Goal: Download file/media

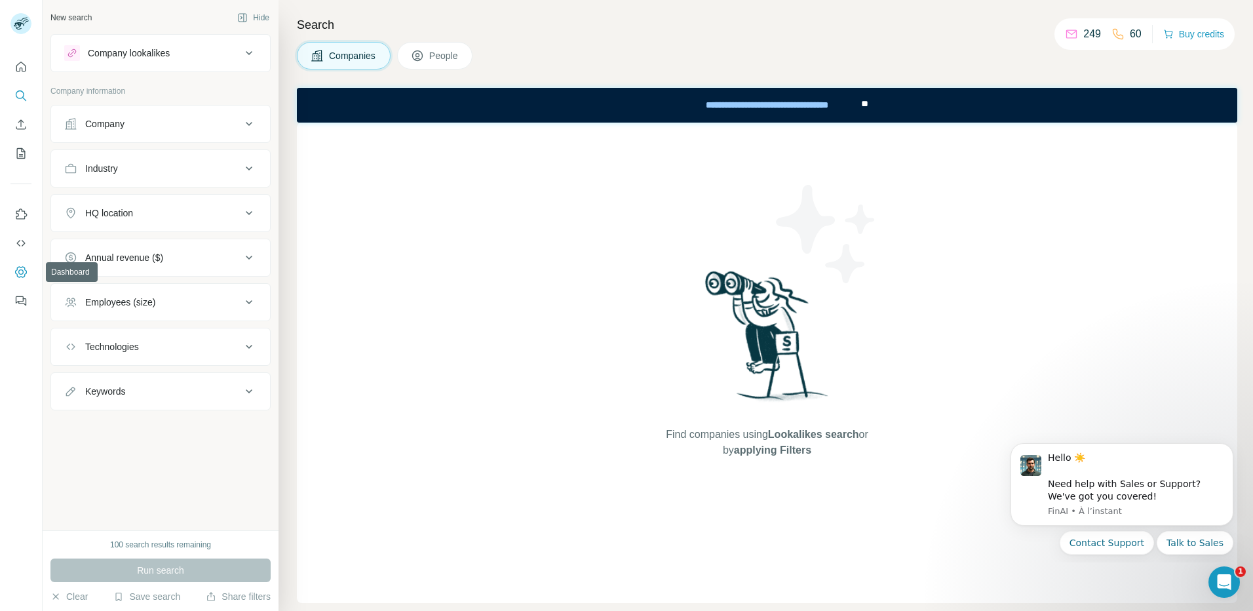
click at [17, 273] on icon "Dashboard" at bounding box center [20, 271] width 13 height 13
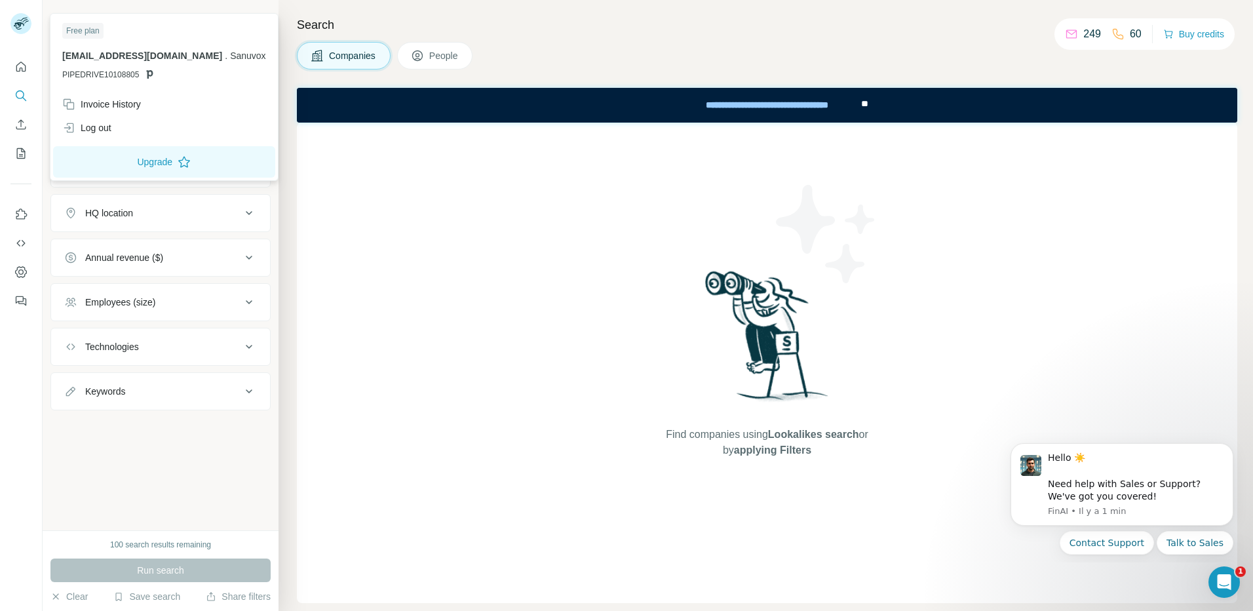
click at [14, 25] on rect at bounding box center [20, 23] width 21 height 21
click at [18, 66] on icon "Quick start" at bounding box center [20, 66] width 13 height 13
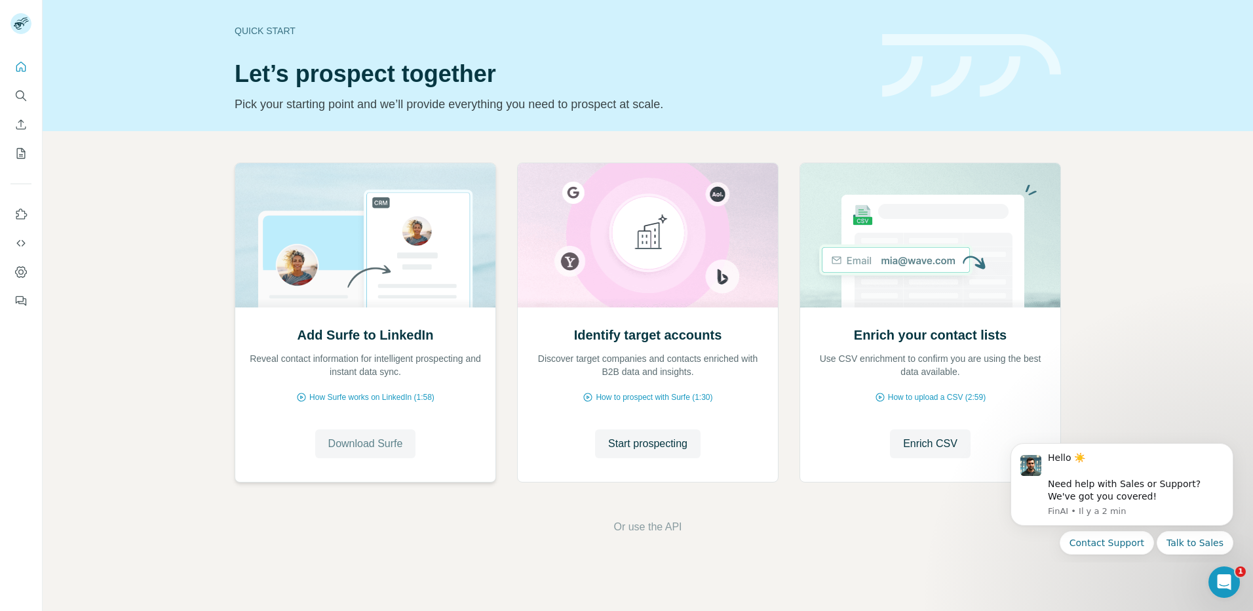
click at [368, 442] on span "Download Surfe" at bounding box center [365, 444] width 75 height 16
click at [396, 439] on span "Go to LinkedIn" at bounding box center [365, 444] width 68 height 16
